Goal: Information Seeking & Learning: Learn about a topic

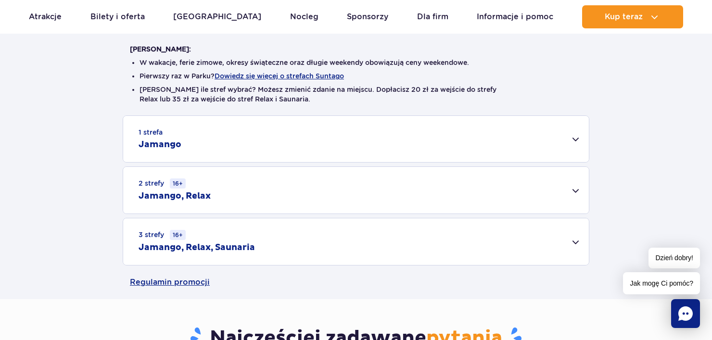
click at [347, 119] on div "1 strefa Jamango" at bounding box center [356, 139] width 466 height 46
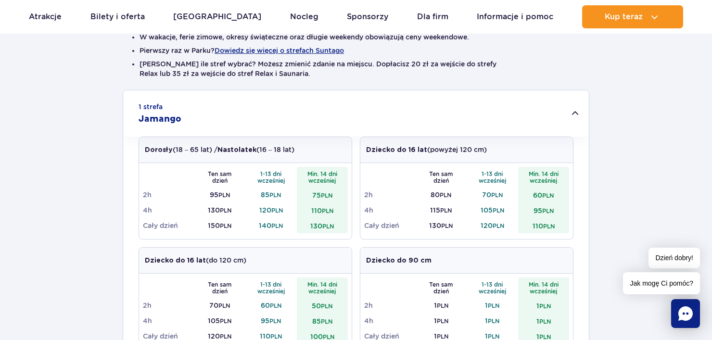
scroll to position [289, 0]
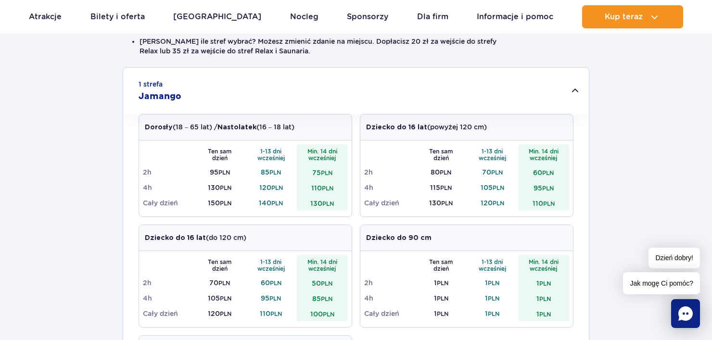
click at [318, 125] on div "Dorosły (18 – 65 lat) / Nastolatek (16 – 18 lat)" at bounding box center [245, 127] width 213 height 26
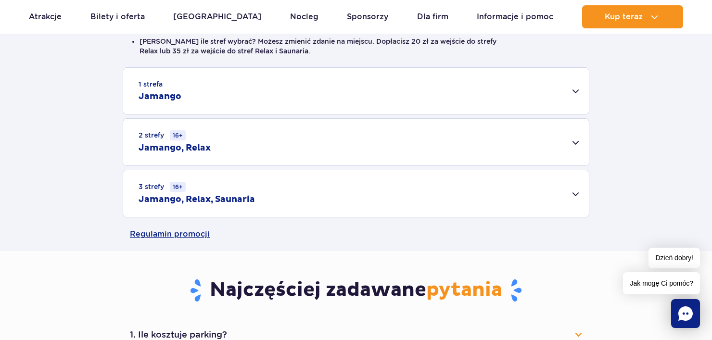
click at [523, 89] on div "1 strefa Jamango" at bounding box center [356, 91] width 466 height 46
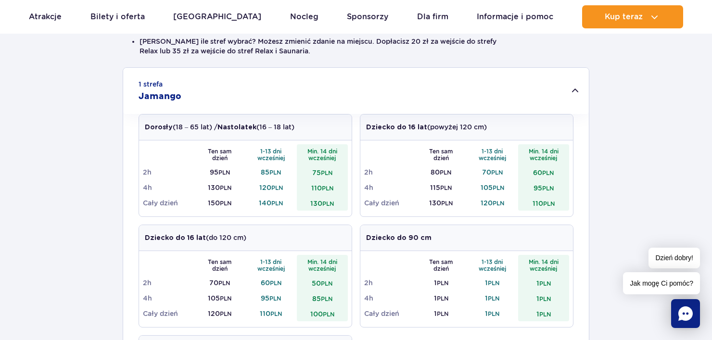
click at [552, 89] on div "1 strefa Jamango" at bounding box center [356, 91] width 466 height 46
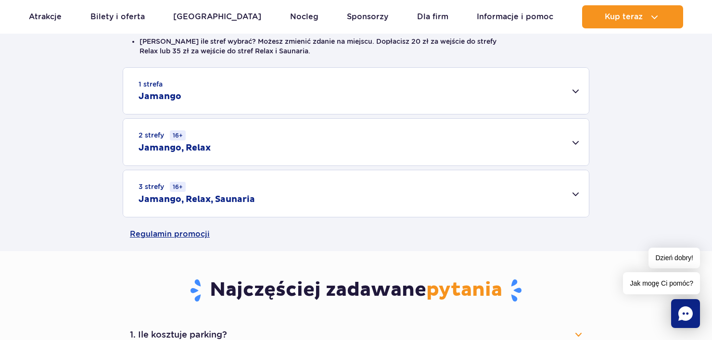
click at [165, 97] on h2 "Jamango" at bounding box center [160, 97] width 43 height 12
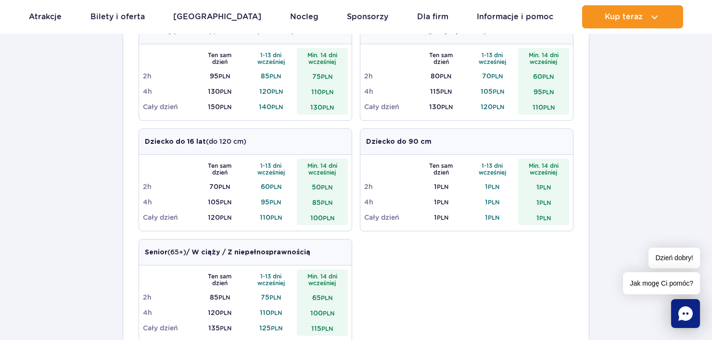
scroll to position [337, 0]
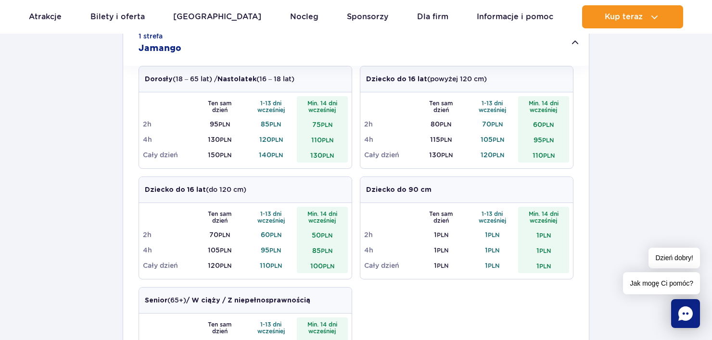
click at [76, 134] on div "1 strefa Jamango Dorosły (18 – 65 lat) / Nastolatek (16 – 18 lat) Ten sam dzień…" at bounding box center [356, 270] width 712 height 502
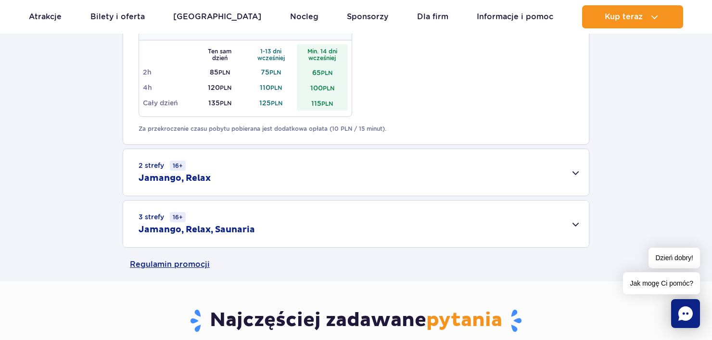
scroll to position [673, 0]
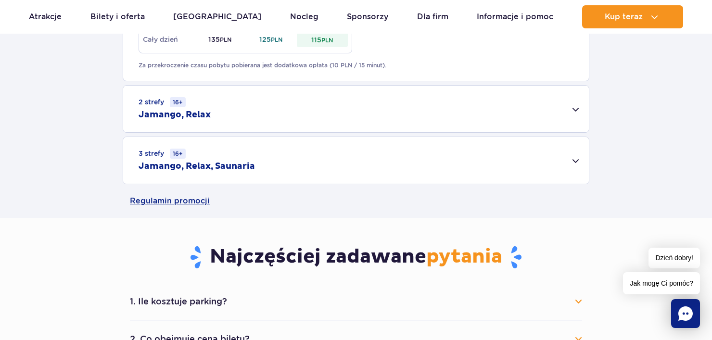
click at [244, 105] on div "2 strefy 16+ Jamango, Relax" at bounding box center [356, 109] width 466 height 47
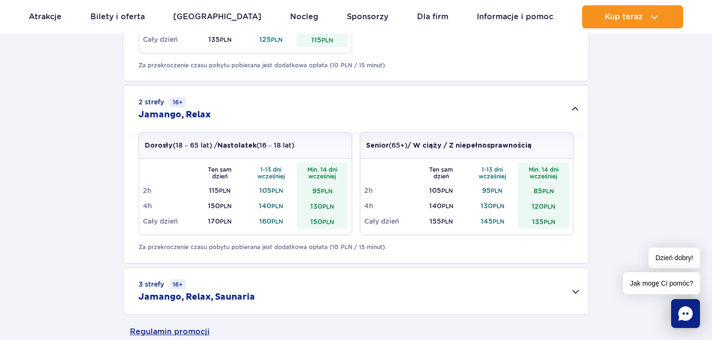
click at [476, 100] on div "2 strefy 16+ Jamango, Relax" at bounding box center [356, 109] width 466 height 47
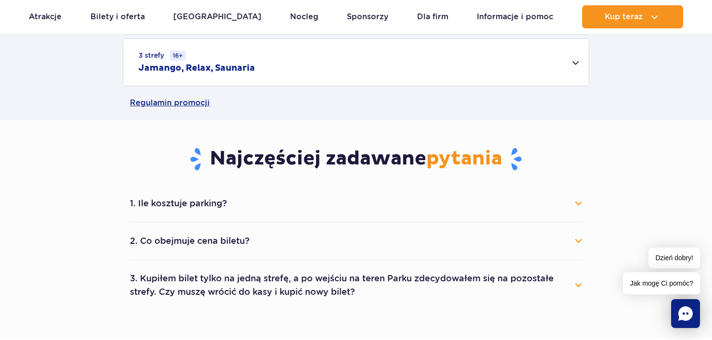
scroll to position [818, 0]
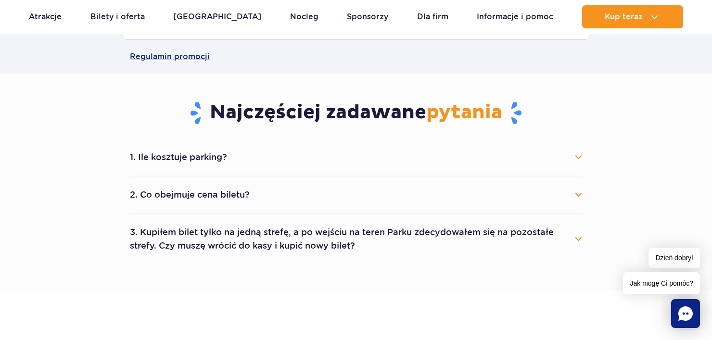
click at [217, 200] on button "2. Co obejmuje cena biletu?" at bounding box center [356, 194] width 452 height 21
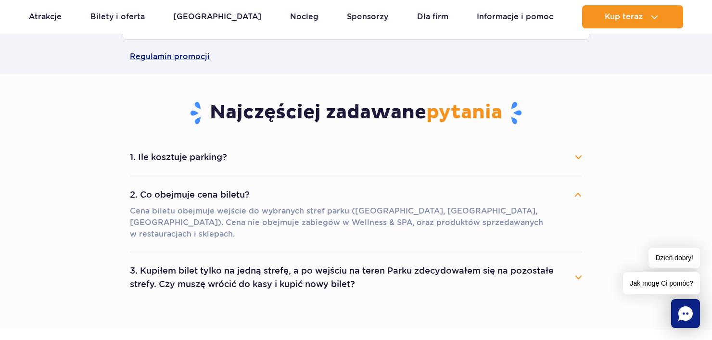
click at [219, 185] on button "2. Co obejmuje cena biletu?" at bounding box center [356, 194] width 452 height 21
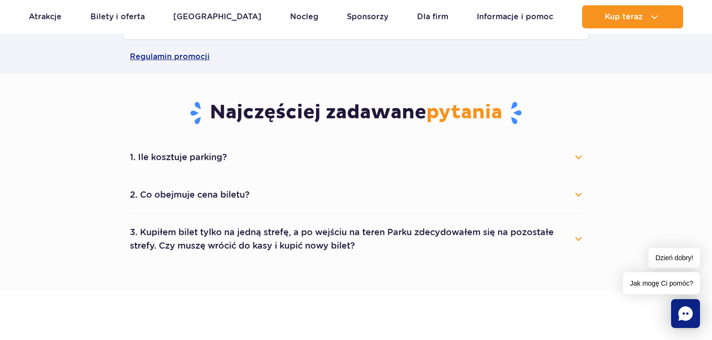
click at [219, 161] on button "1. Ile kosztuje parking?" at bounding box center [356, 157] width 452 height 21
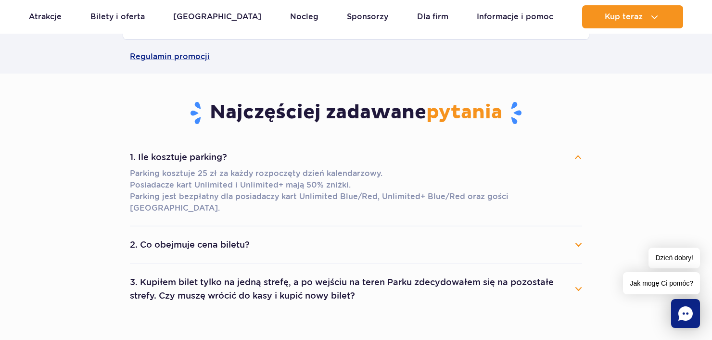
click at [219, 154] on button "1. Ile kosztuje parking?" at bounding box center [356, 157] width 452 height 21
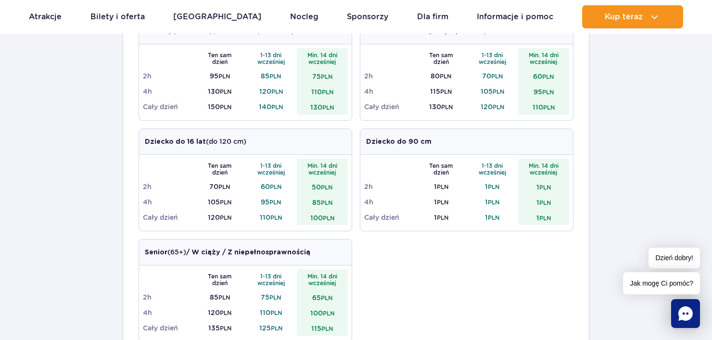
scroll to position [192, 0]
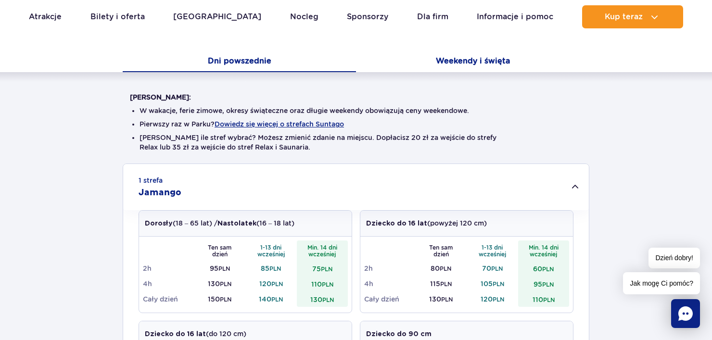
click at [471, 61] on button "Weekendy i święta" at bounding box center [472, 62] width 233 height 20
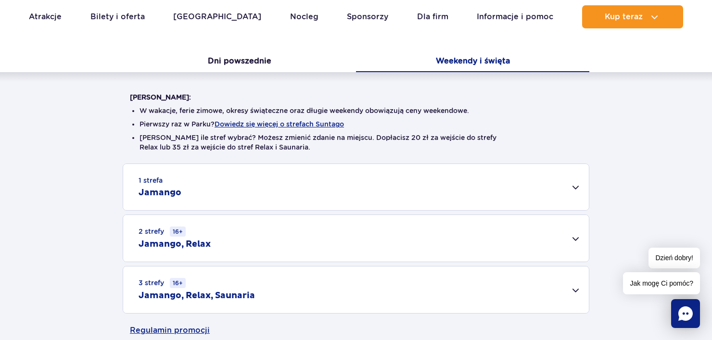
click at [440, 190] on div "1 strefa Jamango" at bounding box center [356, 187] width 466 height 46
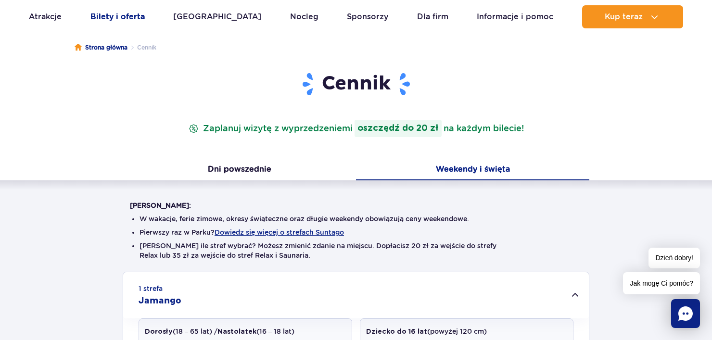
scroll to position [57, 0]
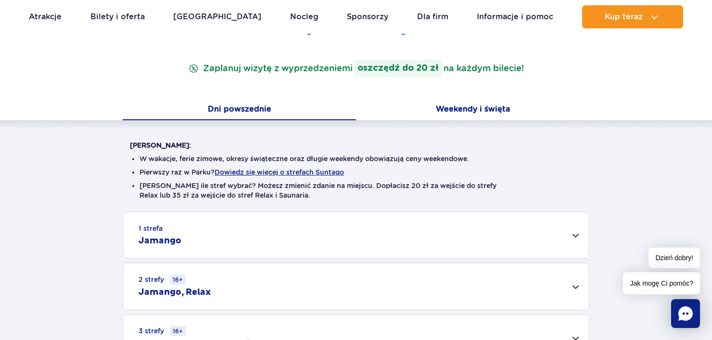
click at [476, 103] on button "Weekendy i święta" at bounding box center [472, 110] width 233 height 20
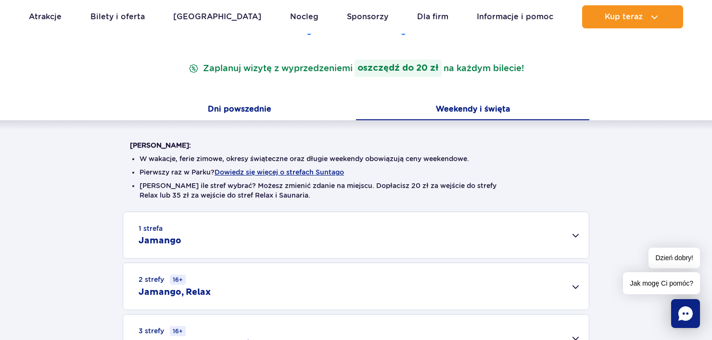
click at [252, 107] on button "Dni powszednie" at bounding box center [239, 110] width 233 height 20
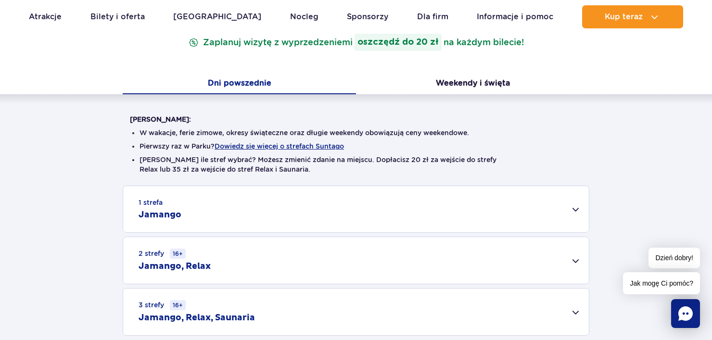
scroll to position [192, 0]
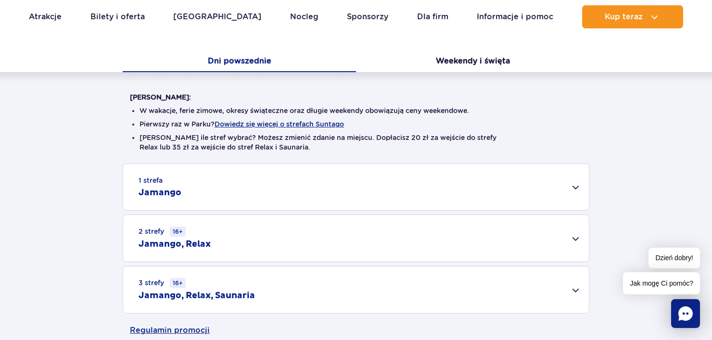
click at [301, 193] on div "1 strefa Jamango" at bounding box center [356, 187] width 466 height 46
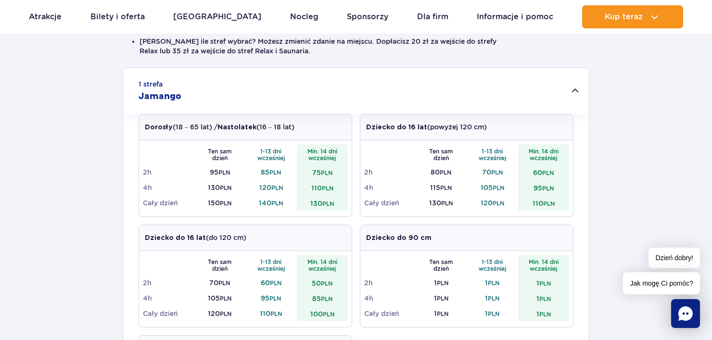
scroll to position [337, 0]
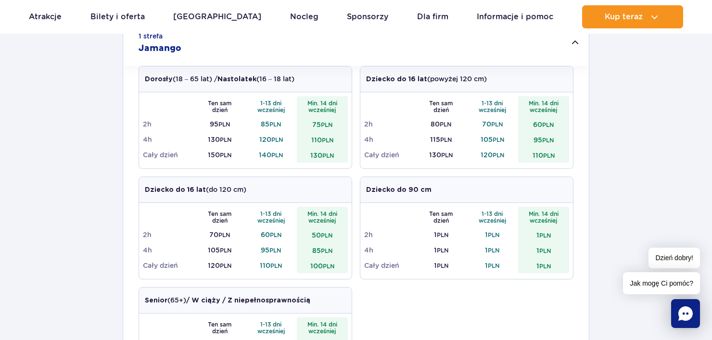
drag, startPoint x: 459, startPoint y: 79, endPoint x: 496, endPoint y: 76, distance: 37.2
click at [496, 76] on div "Dziecko do 16 lat (powyżej 120 cm)" at bounding box center [466, 79] width 213 height 26
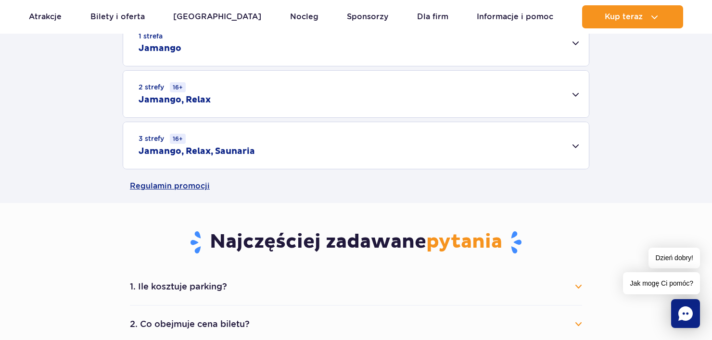
click at [591, 87] on div "1 strefa Jamango Dorosły (18 – 65 lat) / Nastolatek (16 – 18 lat) Ten sam dzień…" at bounding box center [356, 94] width 712 height 150
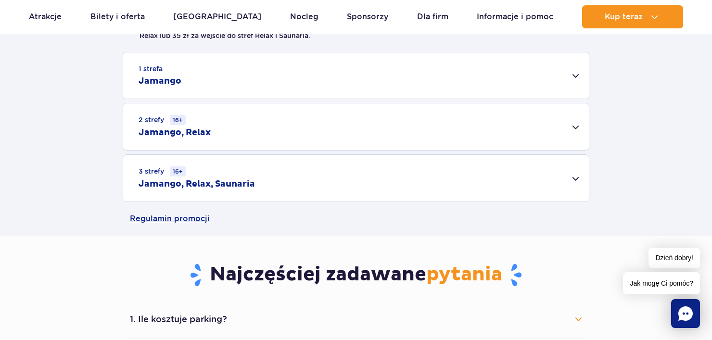
scroll to position [289, 0]
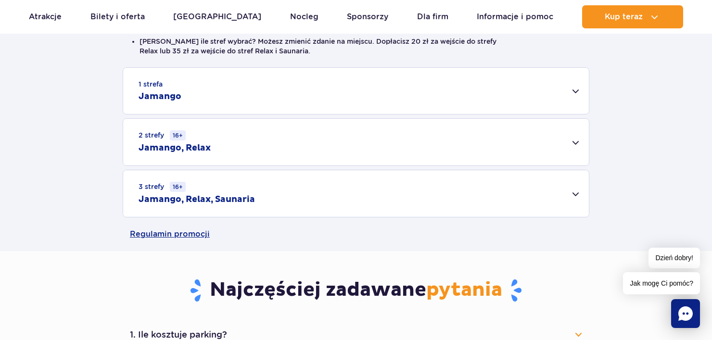
click at [364, 98] on div "1 strefa Jamango" at bounding box center [356, 91] width 466 height 46
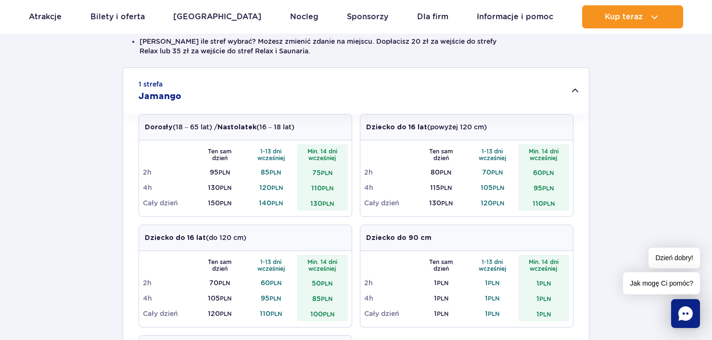
drag, startPoint x: 429, startPoint y: 125, endPoint x: 503, endPoint y: 125, distance: 74.1
click at [503, 125] on div "Dziecko do 16 lat (powyżej 120 cm)" at bounding box center [466, 127] width 213 height 26
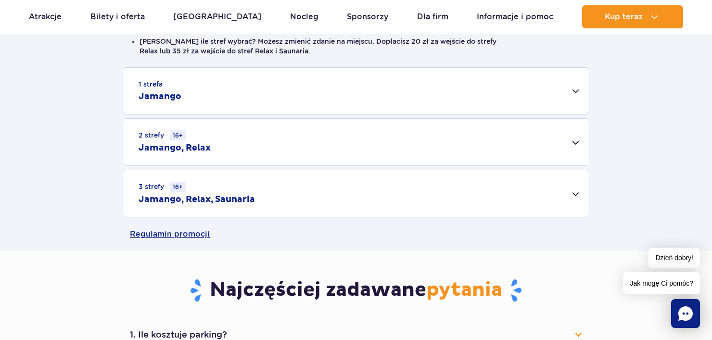
click at [503, 125] on div "Dziecko do 16 lat (powyżej 120 cm)" at bounding box center [466, 127] width 213 height 26
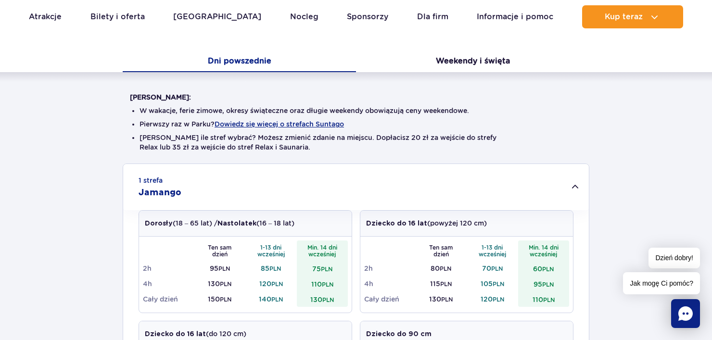
scroll to position [192, 0]
click at [381, 282] on td "4h" at bounding box center [389, 283] width 51 height 15
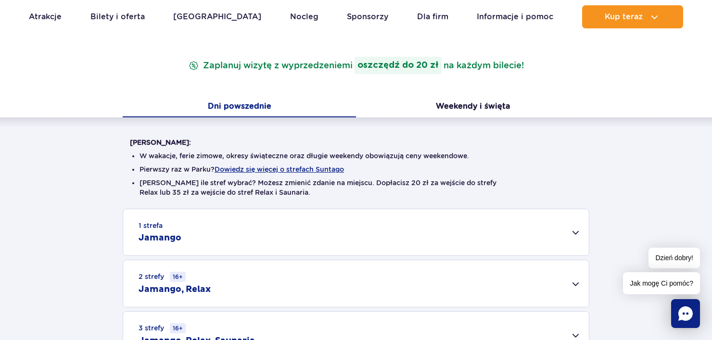
scroll to position [144, 0]
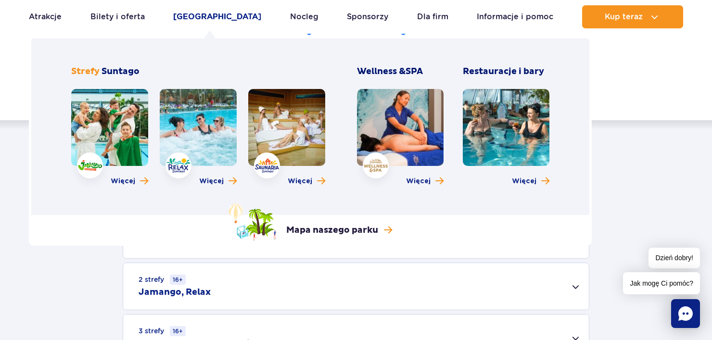
click at [191, 17] on link "[GEOGRAPHIC_DATA]" at bounding box center [217, 16] width 88 height 23
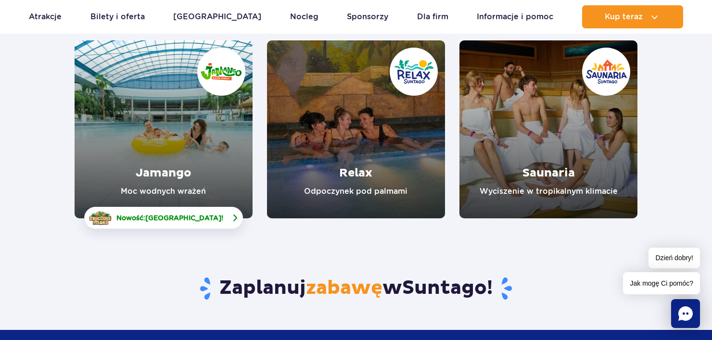
click at [197, 224] on link "Nowość: Crocodile Island !" at bounding box center [163, 218] width 159 height 22
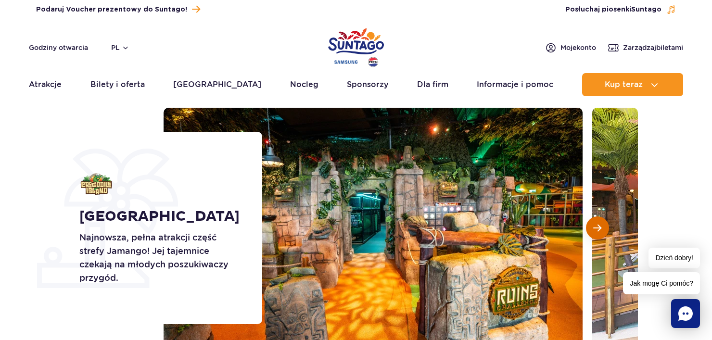
click at [595, 233] on button "Następny slajd" at bounding box center [597, 227] width 23 height 23
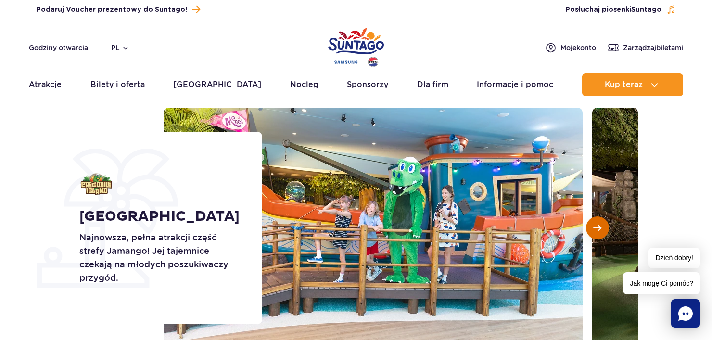
click at [595, 233] on button "Następny slajd" at bounding box center [597, 227] width 23 height 23
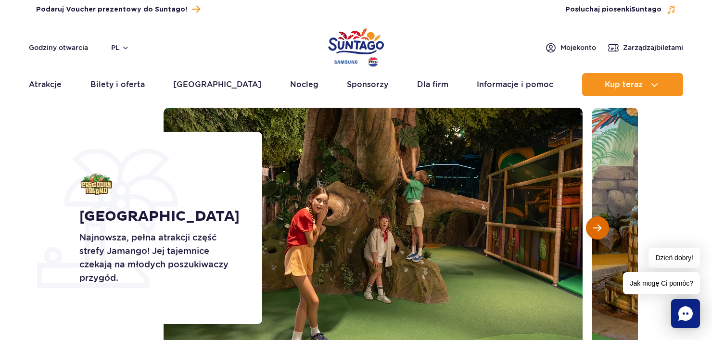
click at [595, 233] on button "Następny slajd" at bounding box center [597, 227] width 23 height 23
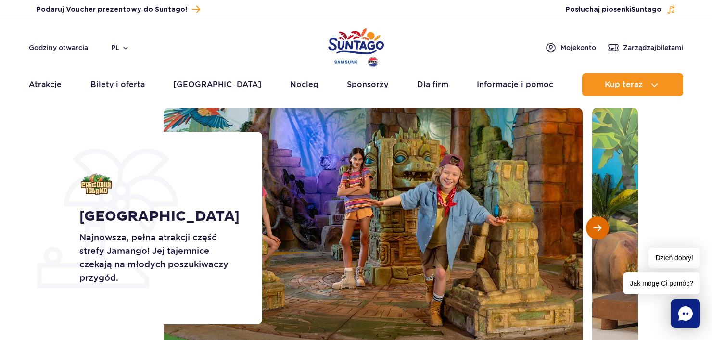
click at [595, 232] on button "Następny slajd" at bounding box center [597, 227] width 23 height 23
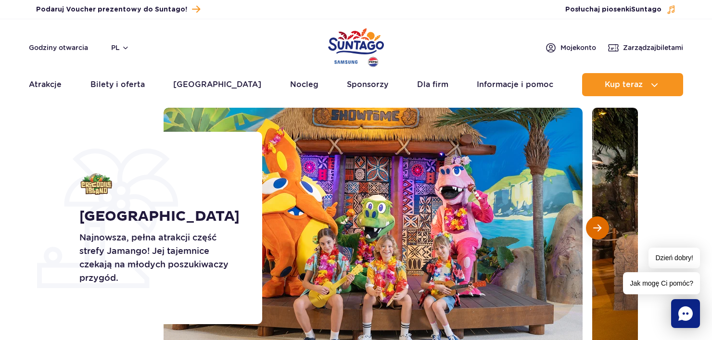
click at [595, 232] on button "Następny slajd" at bounding box center [597, 227] width 23 height 23
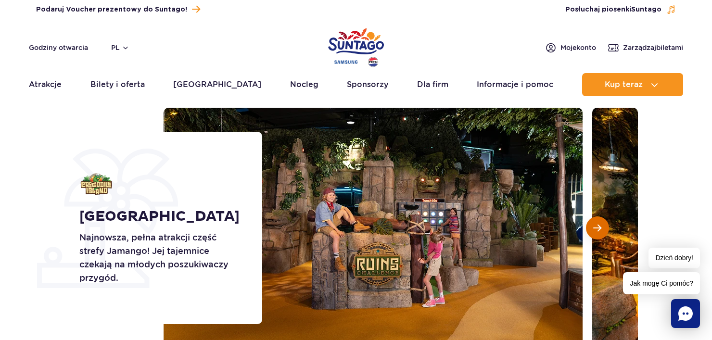
click at [595, 232] on button "Następny slajd" at bounding box center [597, 227] width 23 height 23
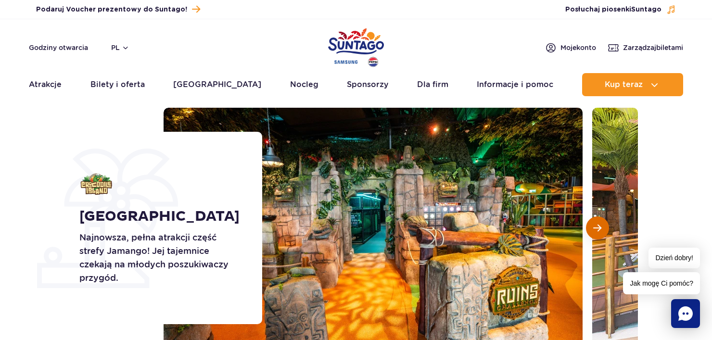
click at [595, 232] on button "Następny slajd" at bounding box center [597, 227] width 23 height 23
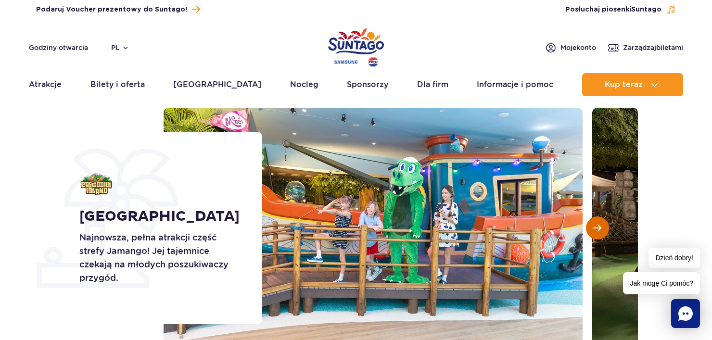
click at [595, 232] on button "Następny slajd" at bounding box center [597, 227] width 23 height 23
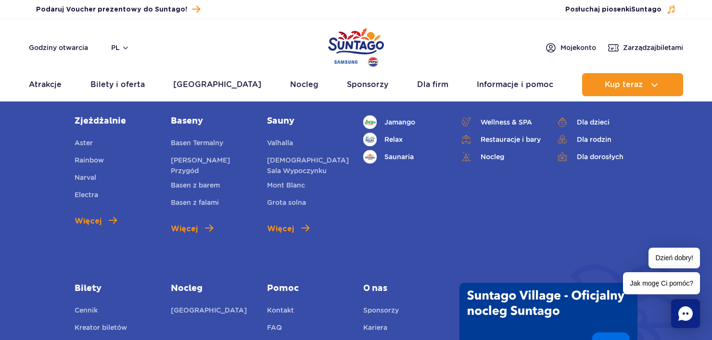
scroll to position [2501, 0]
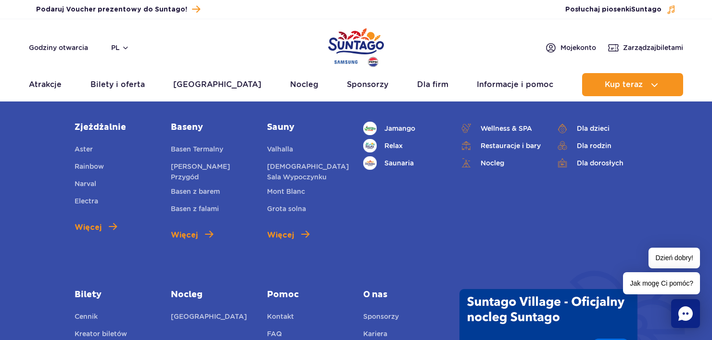
click at [98, 126] on link "Zjeżdżalnie" at bounding box center [116, 128] width 82 height 12
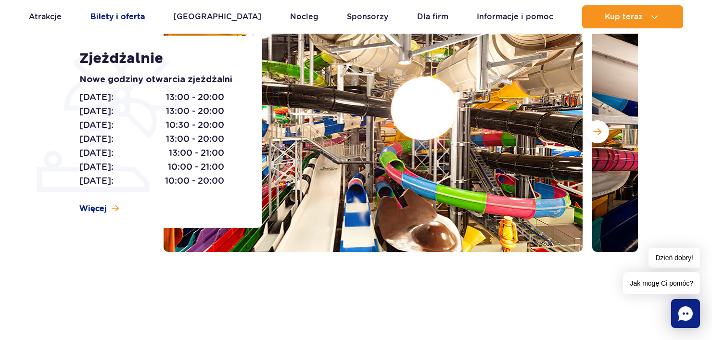
click at [135, 19] on link "Bilety i oferta" at bounding box center [117, 16] width 54 height 23
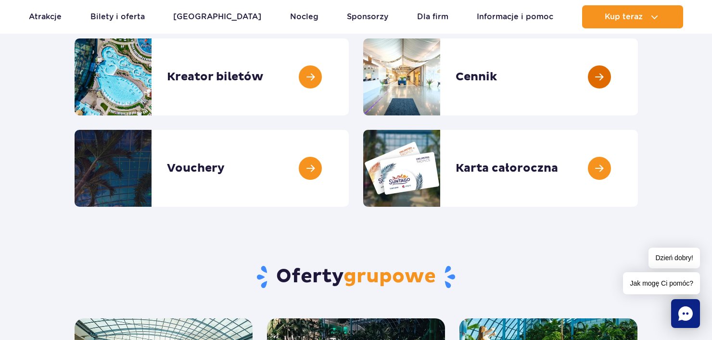
click at [638, 88] on link at bounding box center [638, 76] width 0 height 77
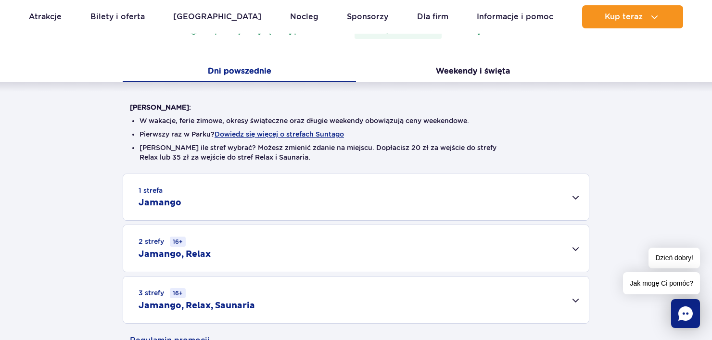
scroll to position [241, 0]
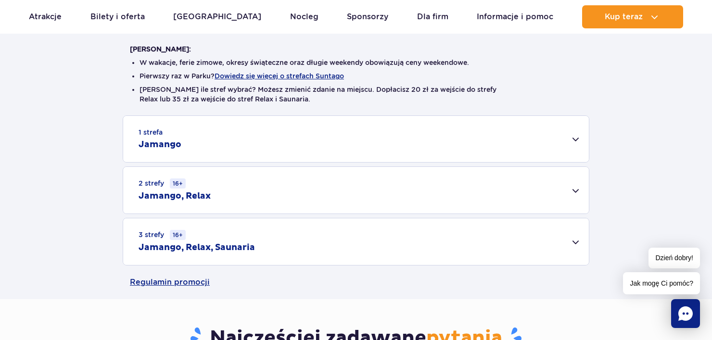
click at [290, 123] on div "1 strefa Jamango" at bounding box center [356, 139] width 466 height 46
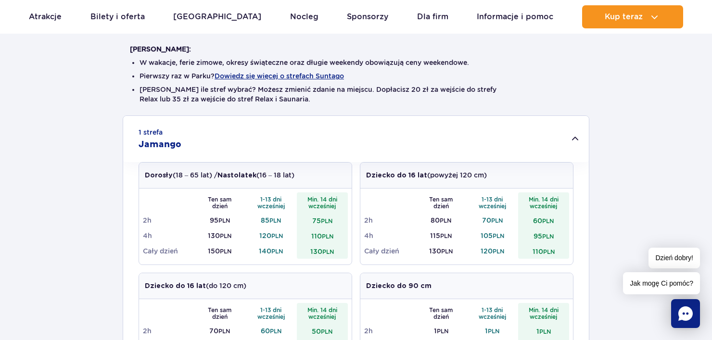
scroll to position [337, 0]
